Goal: Book appointment/travel/reservation

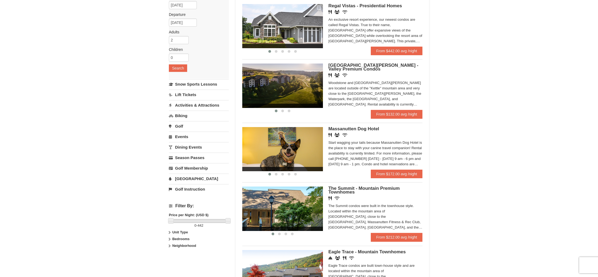
scroll to position [54, 0]
click at [292, 78] on img at bounding box center [282, 86] width 81 height 44
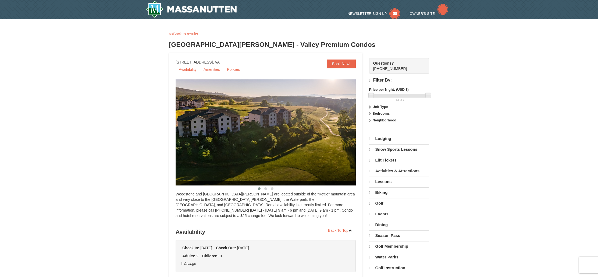
select select "9"
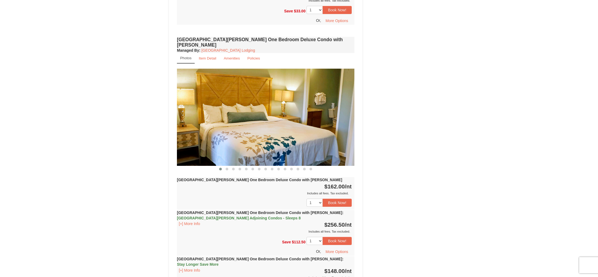
scroll to position [421, 0]
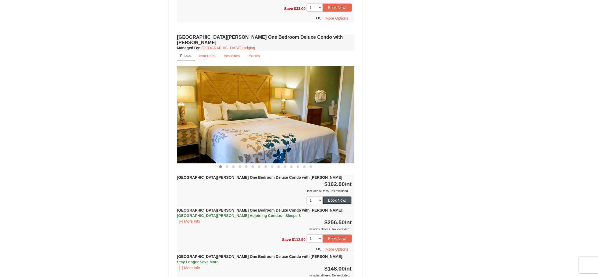
click at [337, 196] on button "Book Now!" at bounding box center [337, 200] width 29 height 8
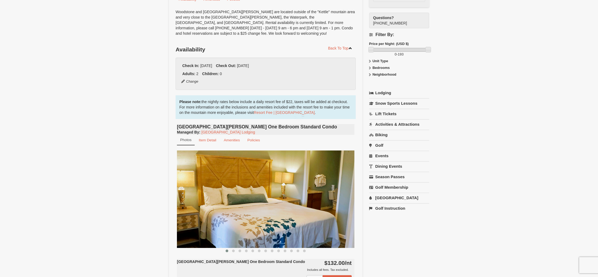
scroll to position [52, 0]
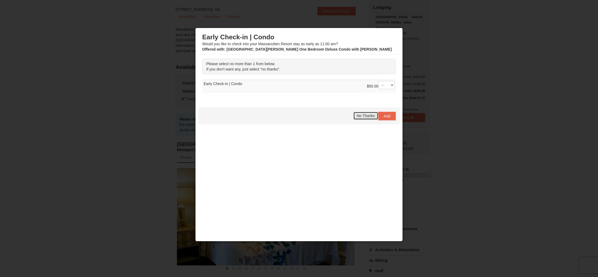
click at [368, 117] on span "No Thanks" at bounding box center [366, 115] width 18 height 4
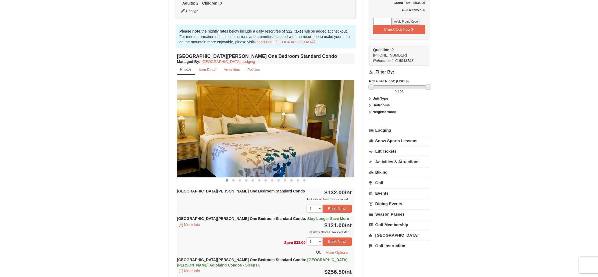
scroll to position [109, 0]
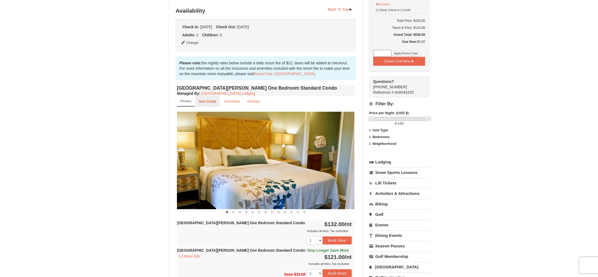
click at [204, 102] on small "Item Detail" at bounding box center [207, 101] width 17 height 4
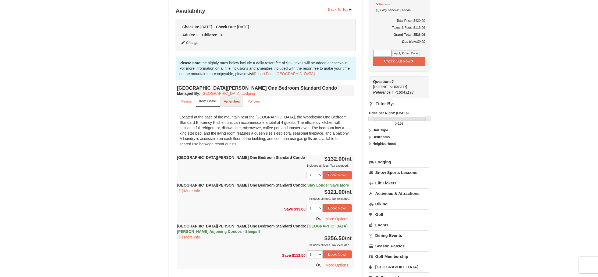
click at [233, 103] on link "Amenities" at bounding box center [231, 101] width 23 height 10
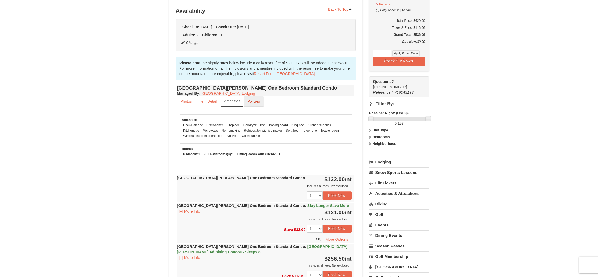
click at [259, 102] on small "Policies" at bounding box center [253, 101] width 13 height 4
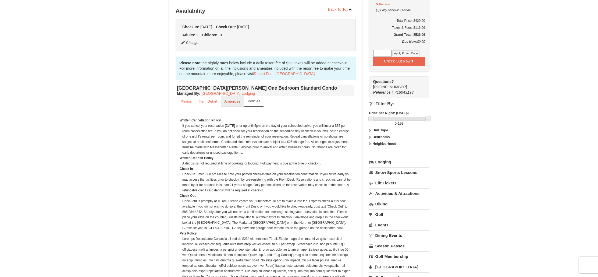
click at [222, 97] on link "Amenities" at bounding box center [232, 101] width 23 height 10
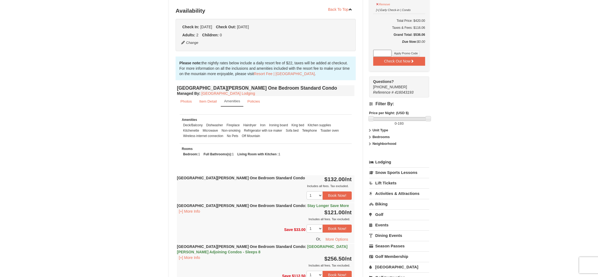
click at [386, 230] on link "Dining Events" at bounding box center [399, 235] width 60 height 10
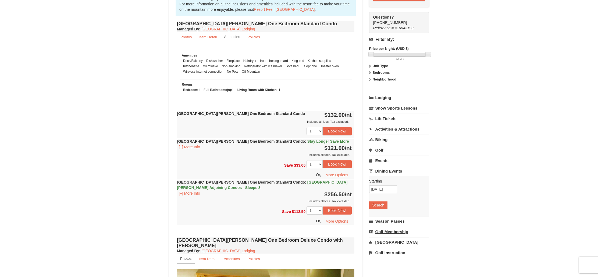
scroll to position [178, 0]
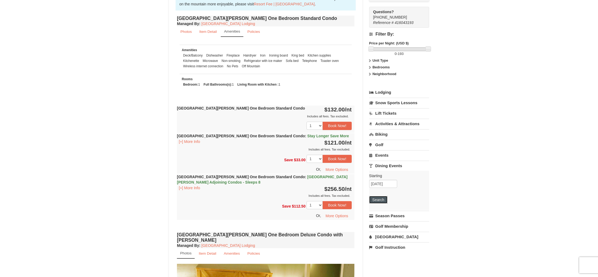
click at [378, 196] on button "Search" at bounding box center [378, 200] width 18 height 8
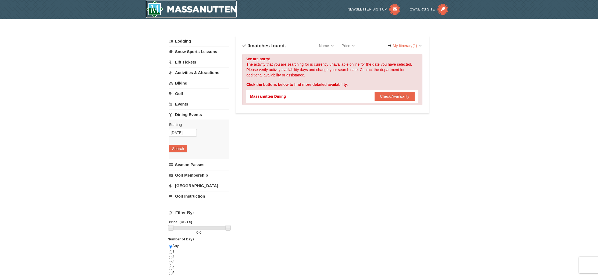
click at [162, 9] on img at bounding box center [191, 9] width 91 height 17
